Goal: Transaction & Acquisition: Subscribe to service/newsletter

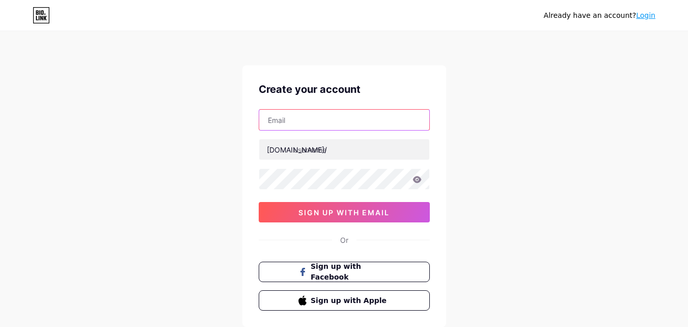
click at [333, 121] on input "text" at bounding box center [344, 120] width 170 height 20
type input "[EMAIL_ADDRESS][DOMAIN_NAME]"
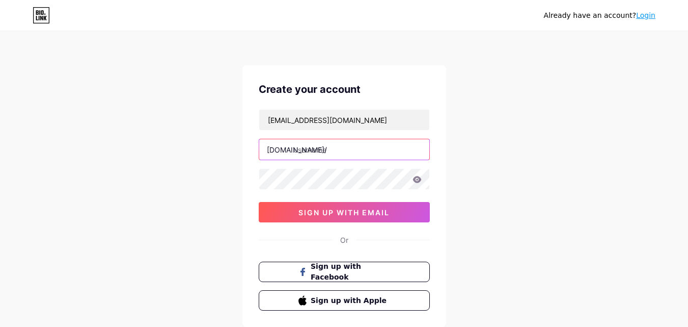
click at [331, 144] on input "text" at bounding box center [344, 149] width 170 height 20
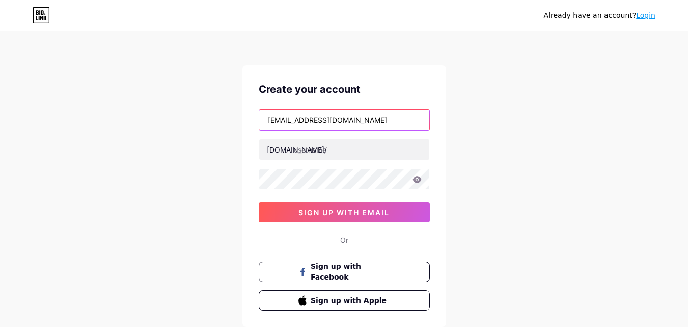
drag, startPoint x: 301, startPoint y: 120, endPoint x: 195, endPoint y: 122, distance: 106.0
click at [195, 122] on div "Already have an account? Login Create your account lipermatch@gmail.com bio.lin…" at bounding box center [344, 195] width 688 height 390
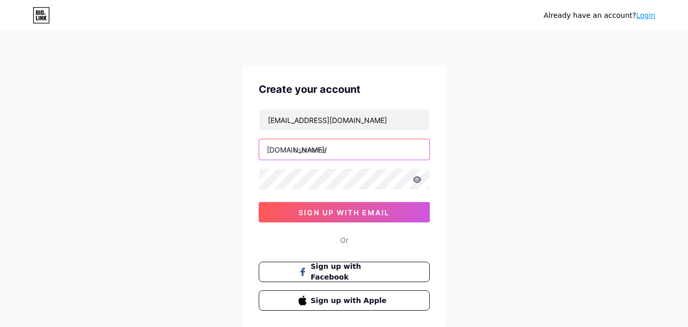
click at [319, 148] on input "text" at bounding box center [344, 149] width 170 height 20
paste input "lipermatc"
type input "lipermatch"
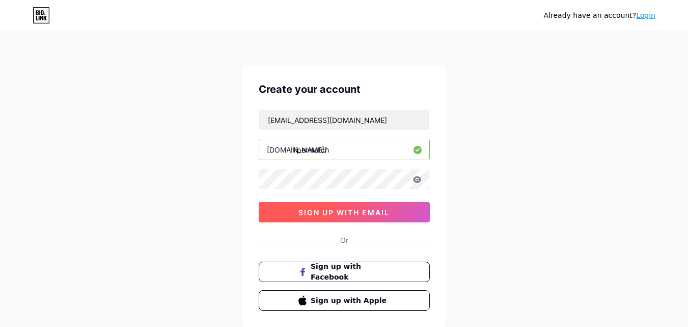
click at [303, 206] on button "sign up with email" at bounding box center [344, 212] width 171 height 20
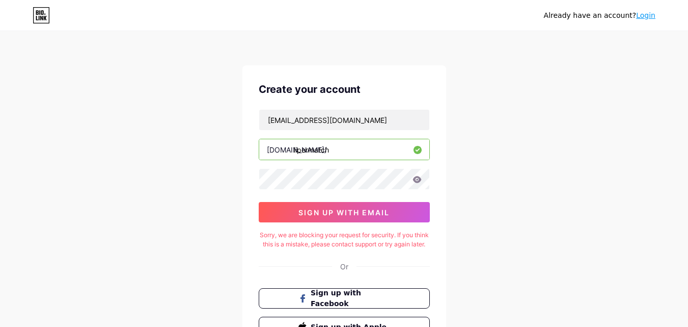
click at [473, 206] on div "Already have an account? Login Create your account lipermatch@gmail.com bio.lin…" at bounding box center [344, 208] width 688 height 416
click at [649, 18] on link "Login" at bounding box center [645, 15] width 19 height 8
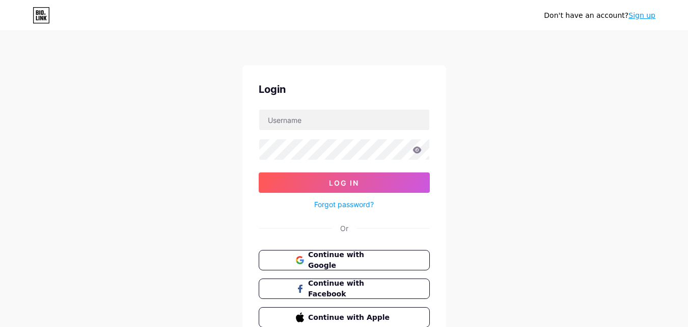
click at [562, 232] on div "Don't have an account? Sign up Login Log In Forgot password? Or Continue with G…" at bounding box center [344, 188] width 688 height 376
click at [341, 256] on span "Continue with Google" at bounding box center [350, 260] width 85 height 22
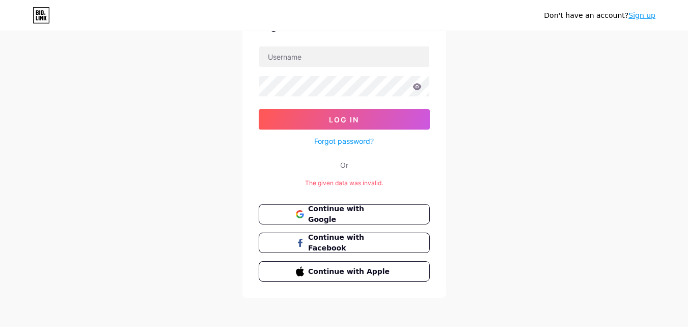
scroll to position [66, 0]
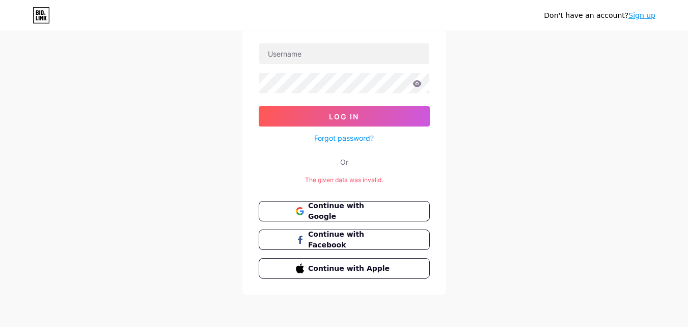
click at [644, 18] on link "Sign up" at bounding box center [642, 15] width 27 height 8
